Goal: Check status

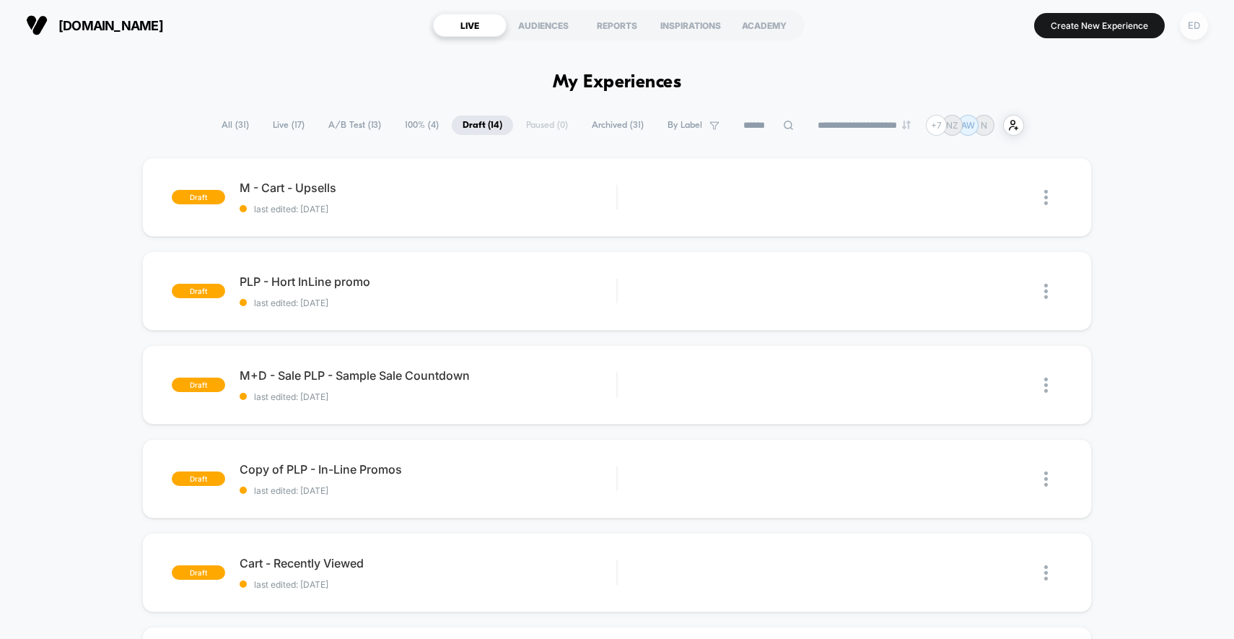
click at [1187, 29] on div "ED" at bounding box center [1194, 26] width 28 height 28
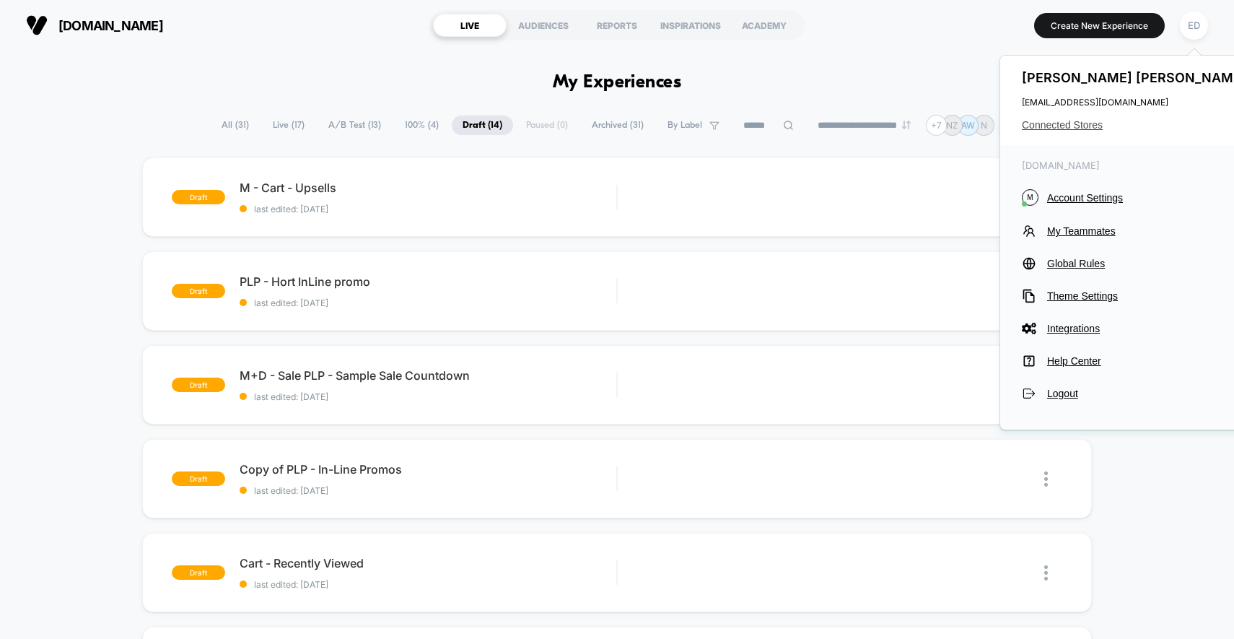
click at [1068, 125] on span "Connected Stores" at bounding box center [1136, 125] width 228 height 12
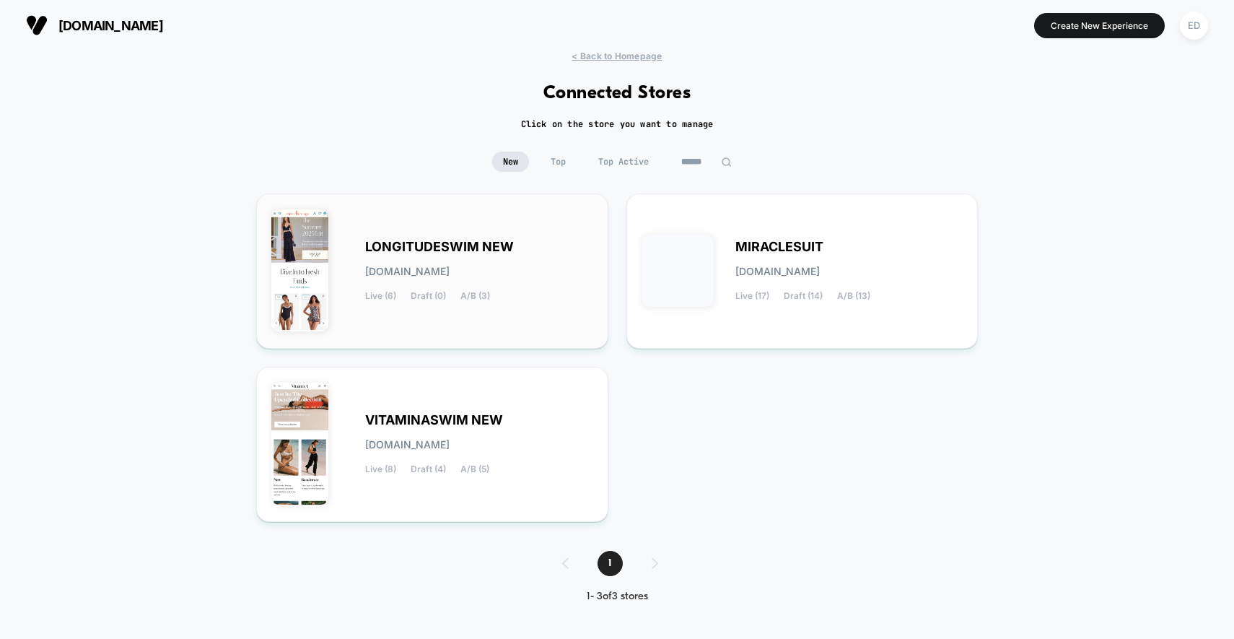
click at [466, 277] on div "LONGITUDESWIM NEW [DOMAIN_NAME] Live (6) Draft (0) A/B (3)" at bounding box center [479, 271] width 228 height 59
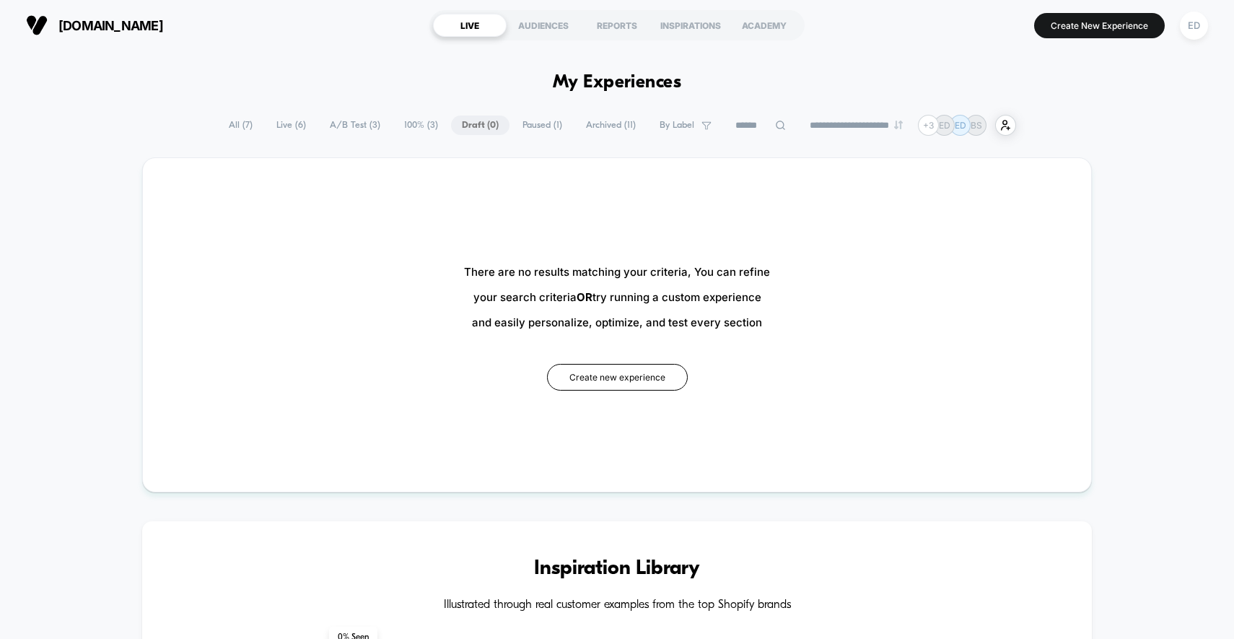
click at [393, 121] on span "100% ( 3 )" at bounding box center [421, 124] width 56 height 19
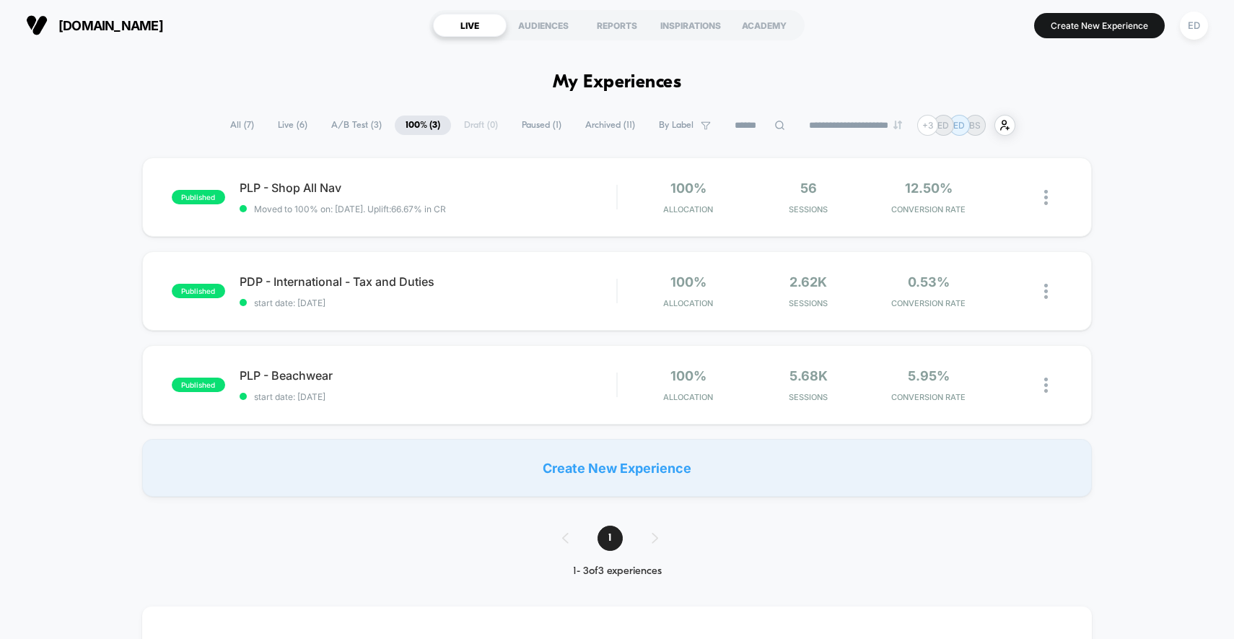
click at [341, 127] on span "A/B Test ( 3 )" at bounding box center [356, 124] width 72 height 19
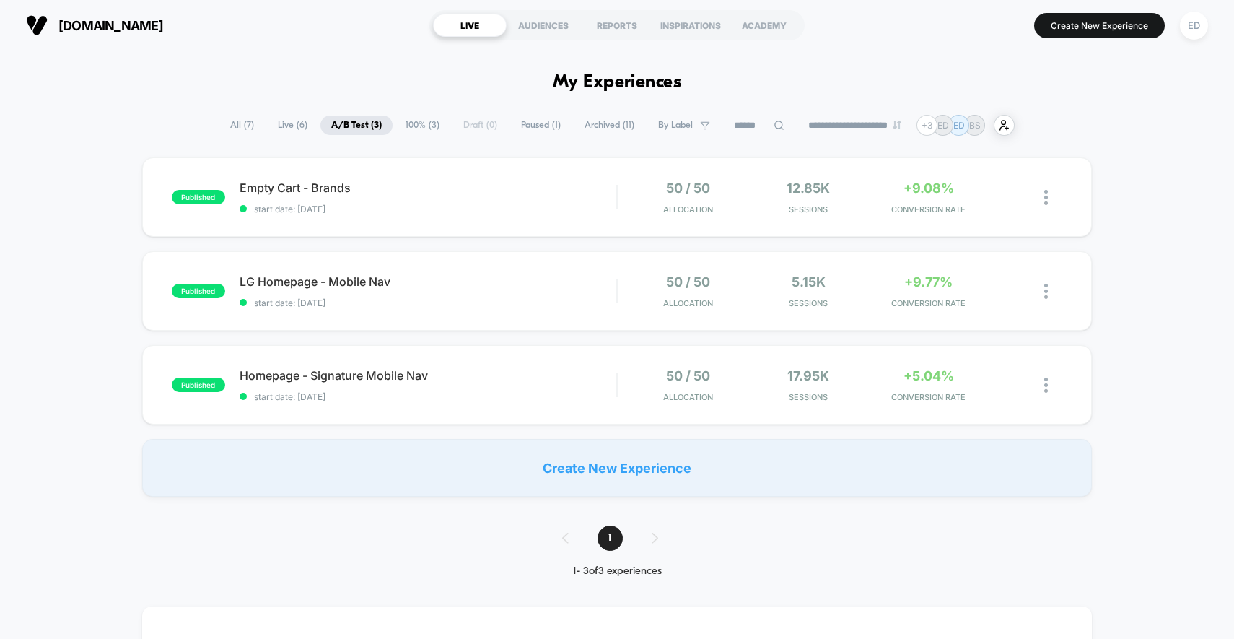
click at [279, 126] on span "Live ( 6 )" at bounding box center [292, 124] width 51 height 19
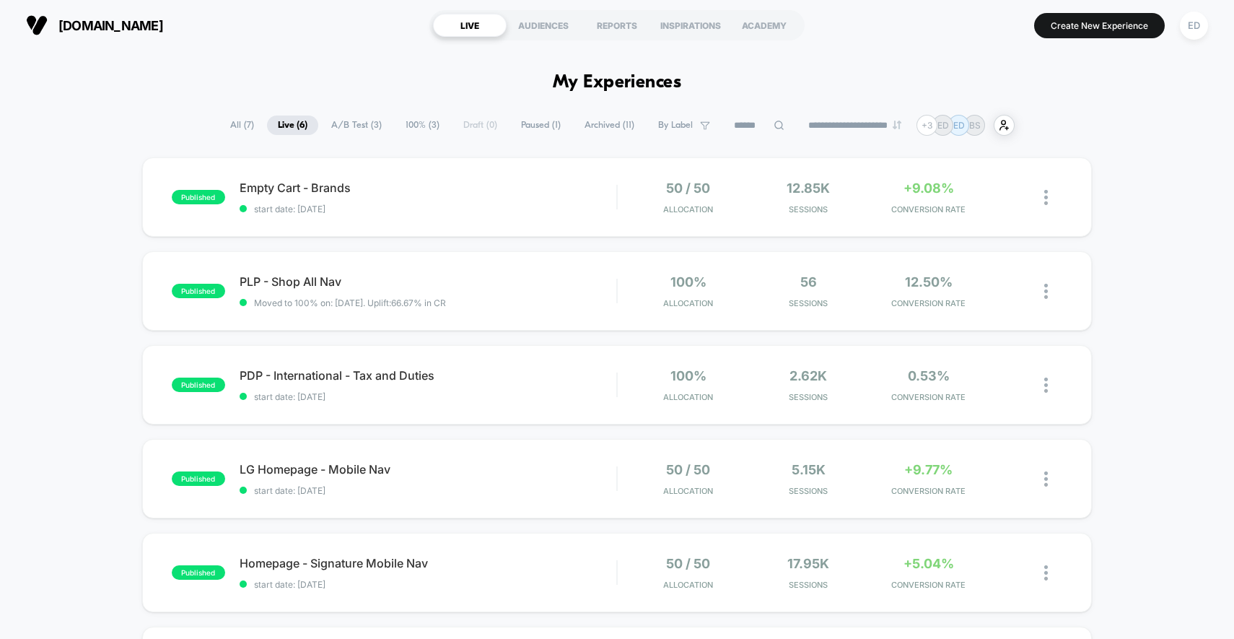
click at [232, 125] on span "All ( 7 )" at bounding box center [241, 124] width 45 height 19
